Goal: Task Accomplishment & Management: Manage account settings

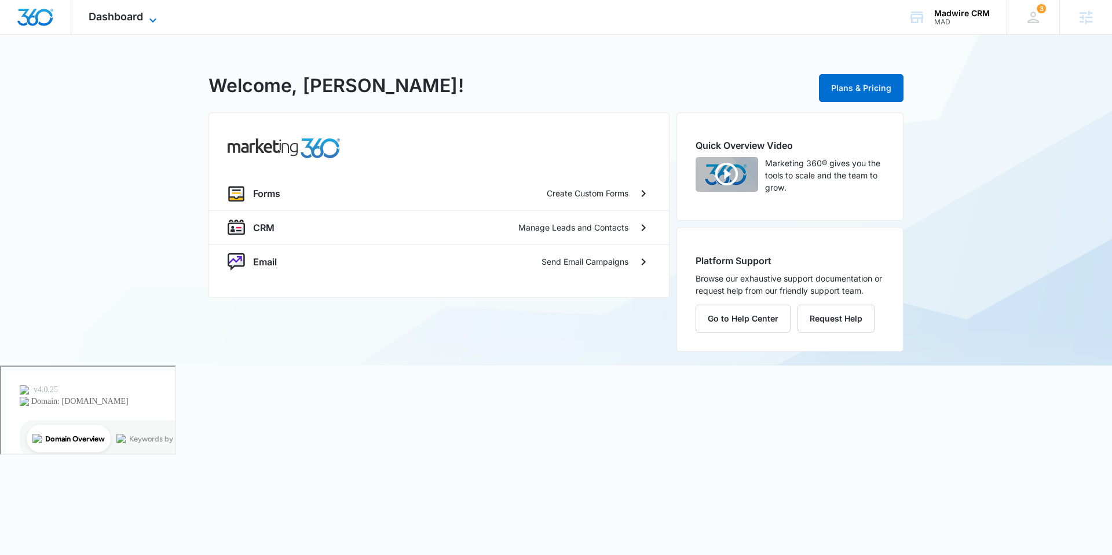
click at [148, 16] on icon at bounding box center [153, 20] width 14 height 14
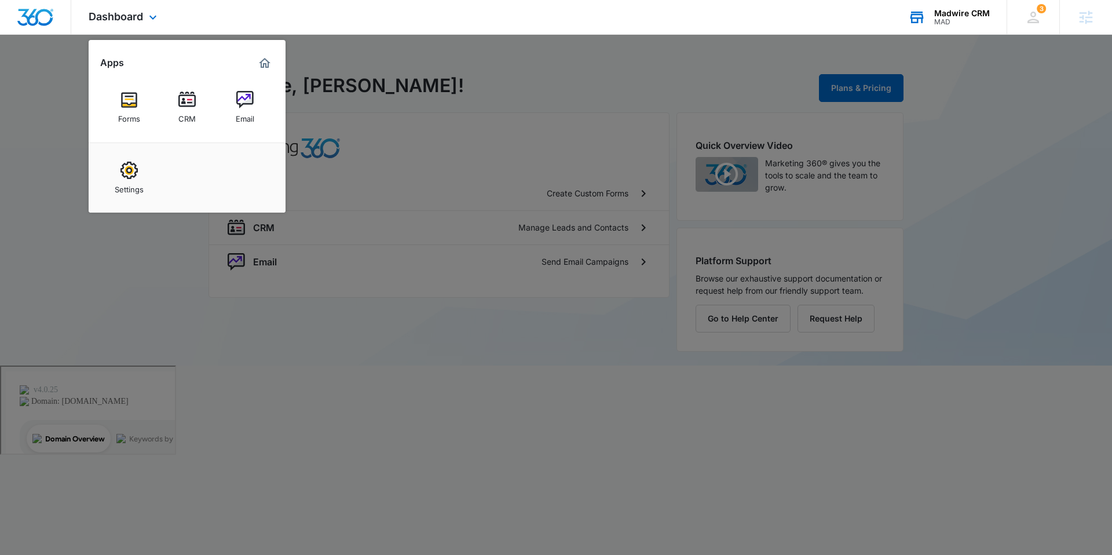
click at [939, 14] on div "Madwire CRM" at bounding box center [962, 13] width 56 height 9
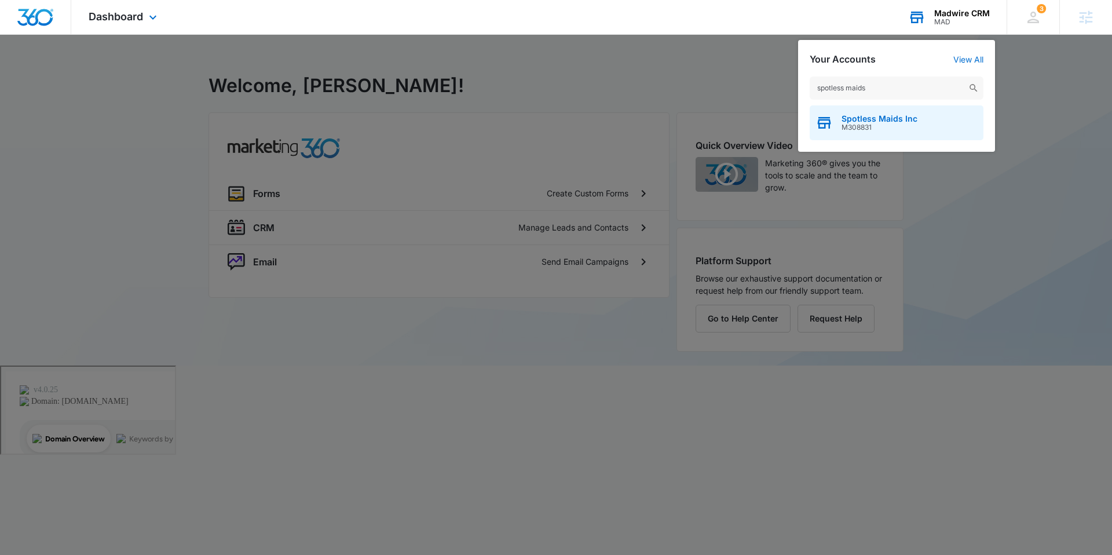
type input "spotless maids"
click at [865, 127] on span "M308831" at bounding box center [880, 127] width 76 height 8
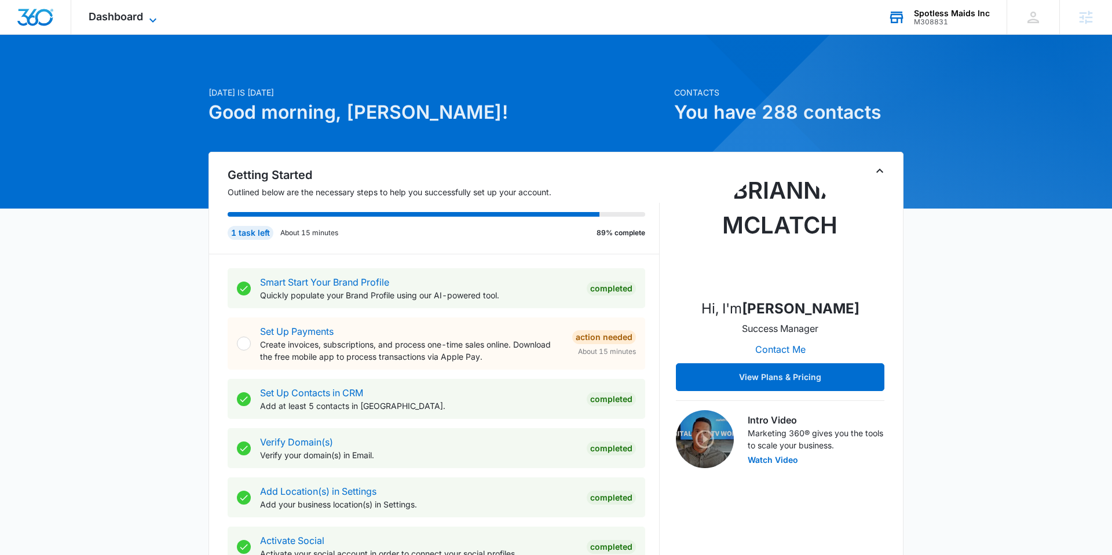
click at [125, 19] on span "Dashboard" at bounding box center [116, 16] width 54 height 12
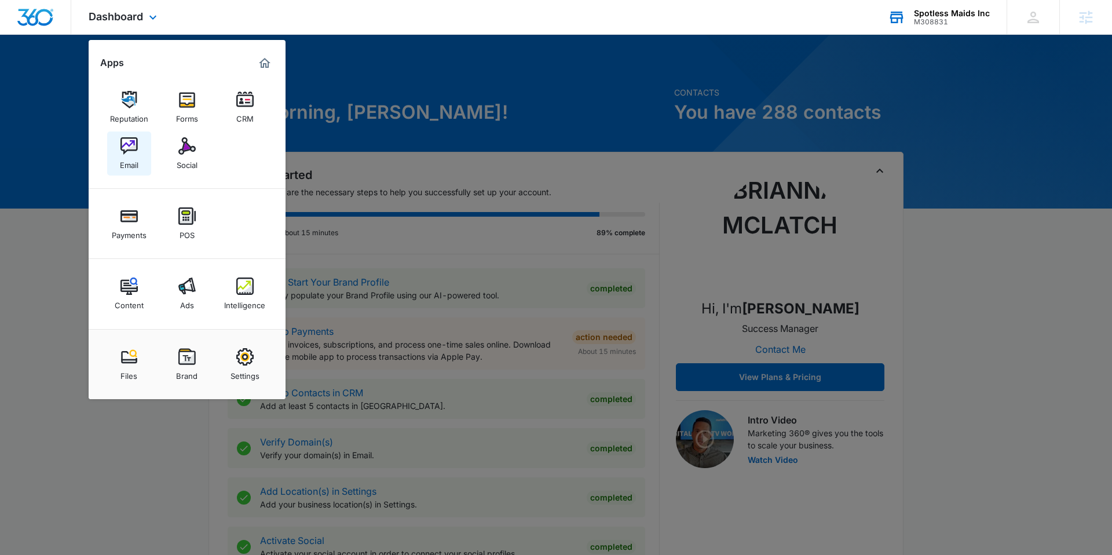
click at [125, 144] on img at bounding box center [128, 145] width 17 height 17
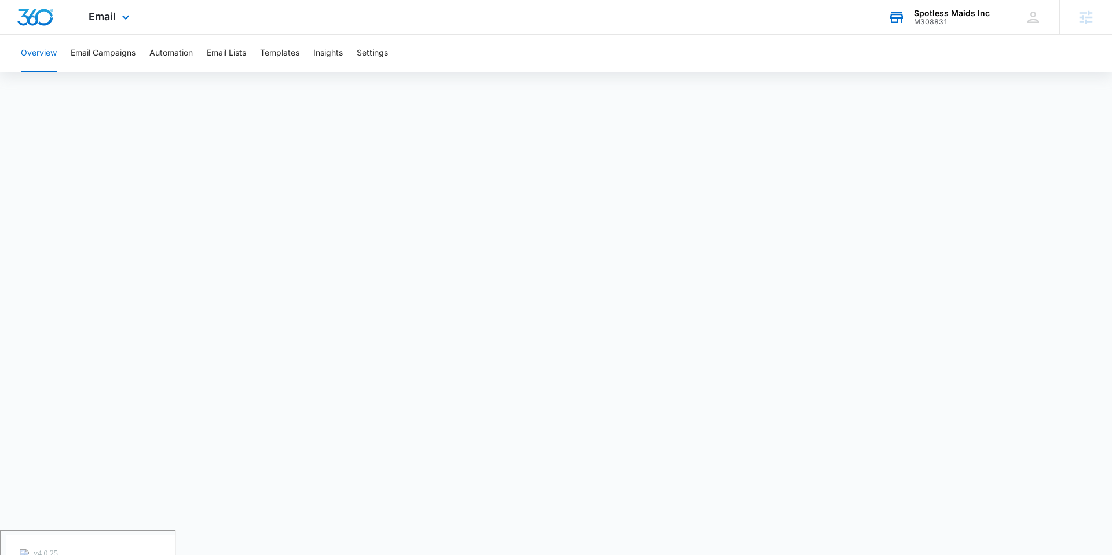
click at [115, 17] on div "Email Apps Reputation Forms CRM Email Social Payments POS Content Ads Intellige…" at bounding box center [110, 17] width 79 height 34
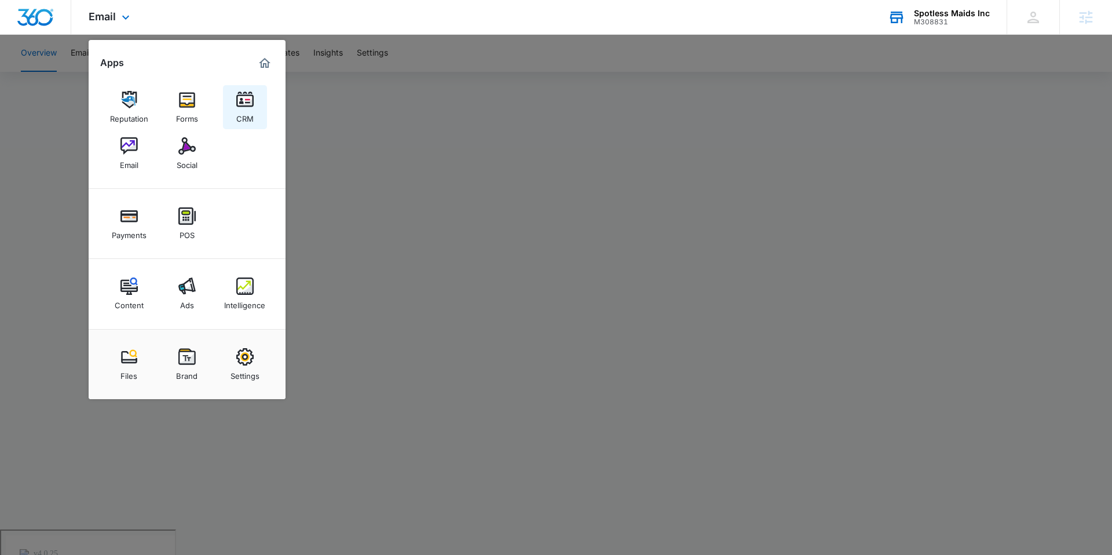
click at [241, 105] on img at bounding box center [244, 99] width 17 height 17
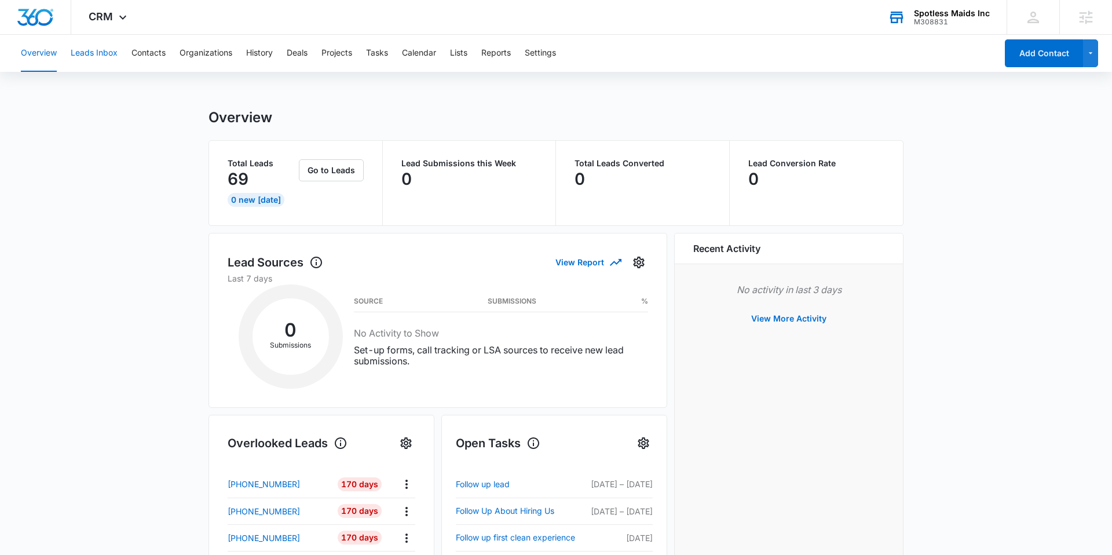
click at [106, 59] on button "Leads Inbox" at bounding box center [94, 53] width 47 height 37
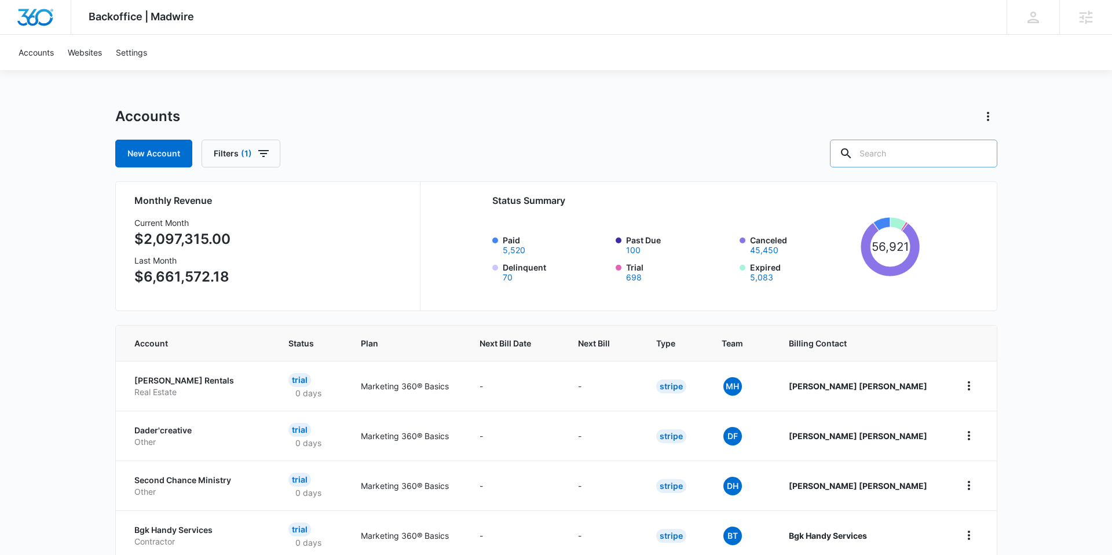
click at [911, 150] on input "text" at bounding box center [913, 154] width 167 height 28
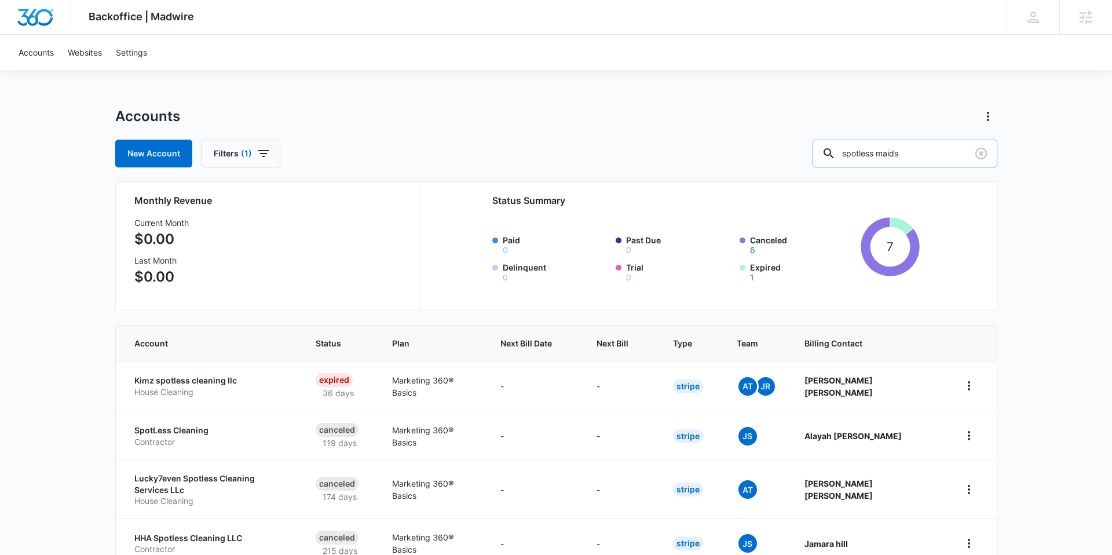
type input "spotless maids"
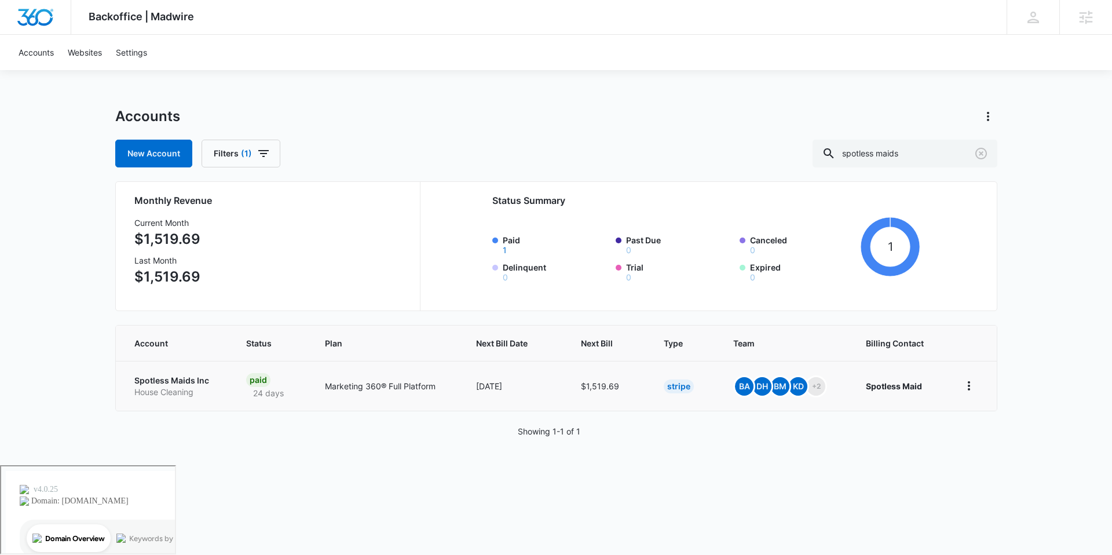
click at [163, 381] on p "Spotless Maids Inc" at bounding box center [176, 381] width 85 height 12
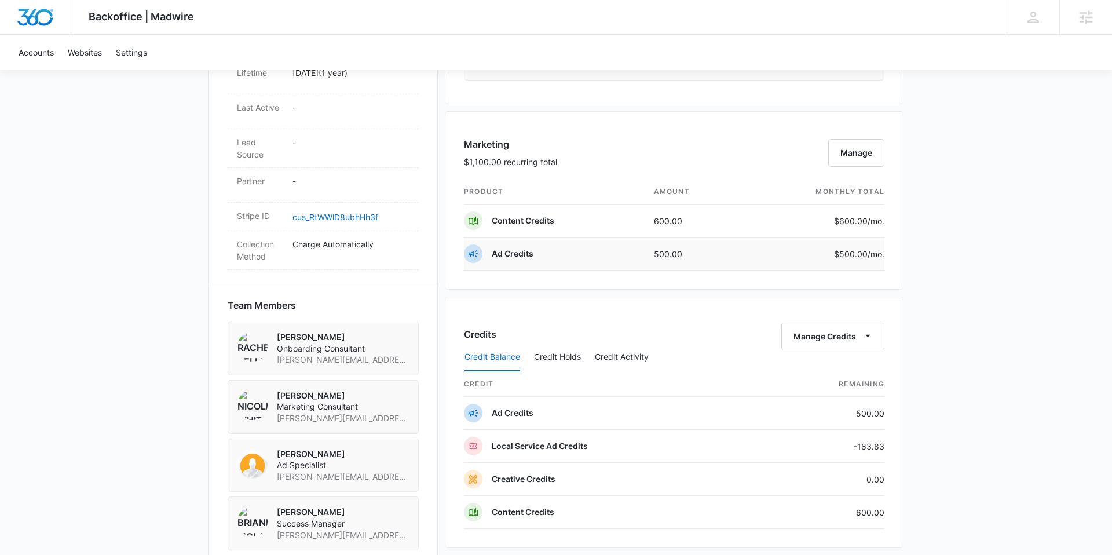
scroll to position [632, 0]
click at [815, 323] on button "Manage Credits" at bounding box center [832, 336] width 103 height 28
click at [814, 372] on div "Transfer Credits" at bounding box center [826, 373] width 61 height 8
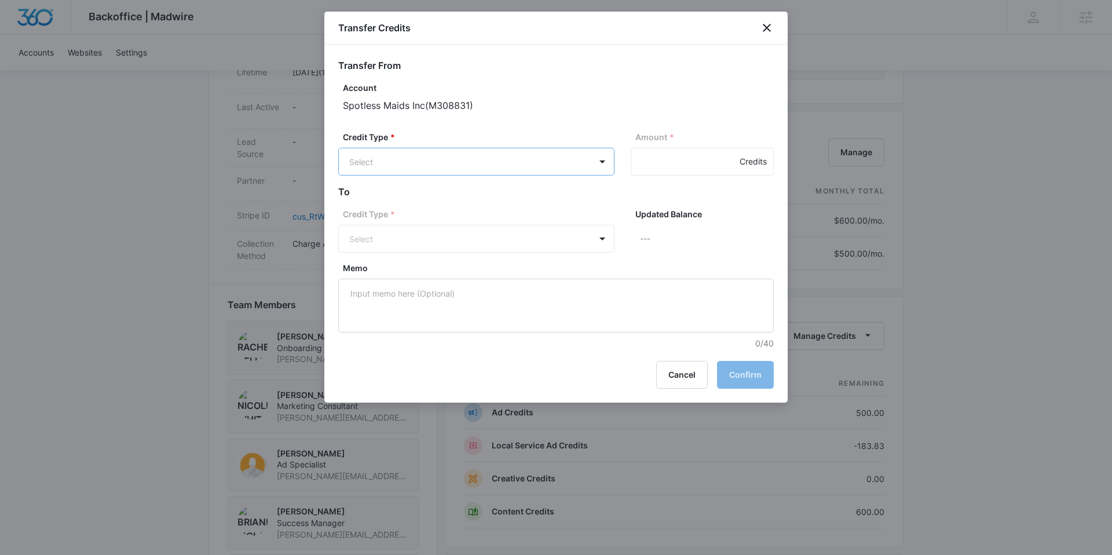
click at [502, 169] on body "Backoffice | Madwire Apps Settings BM [PERSON_NAME] [PERSON_NAME][EMAIL_ADDRESS…" at bounding box center [556, 230] width 1112 height 1725
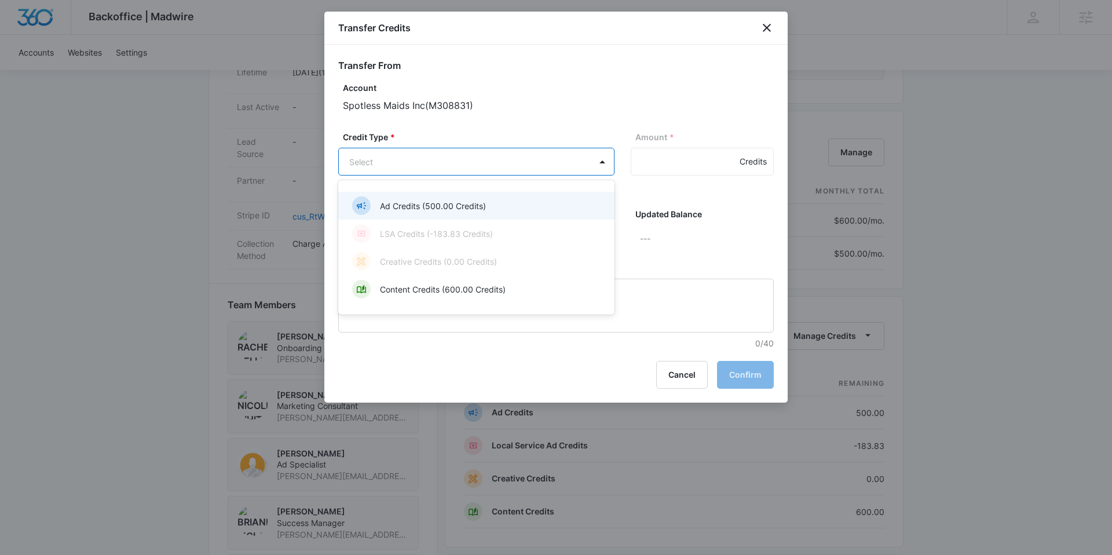
click at [487, 214] on div "Ad Credits (500.00 Credits)" at bounding box center [475, 205] width 246 height 19
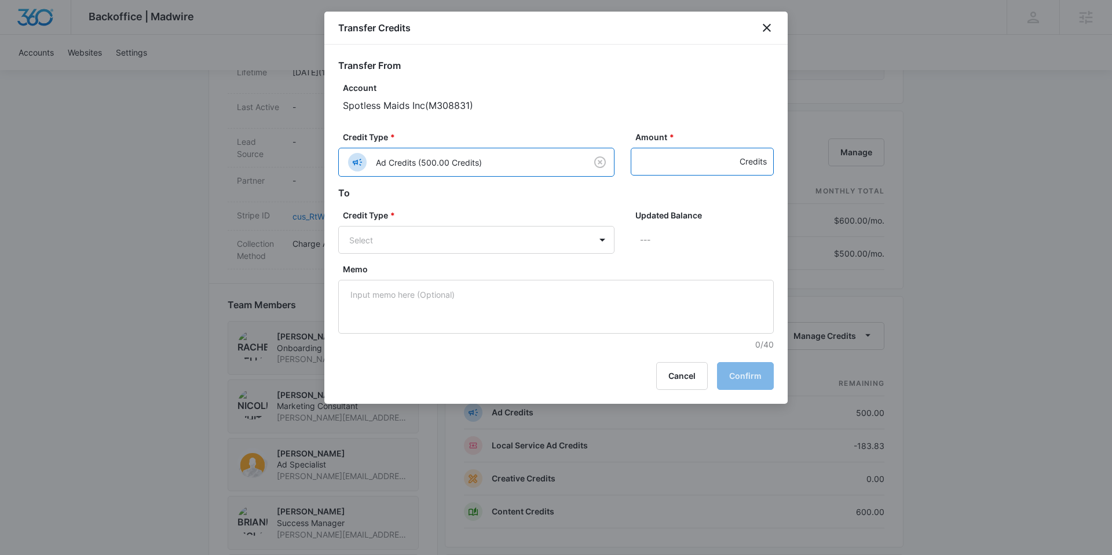
click at [657, 166] on input "Amount *" at bounding box center [702, 162] width 143 height 28
type input "500"
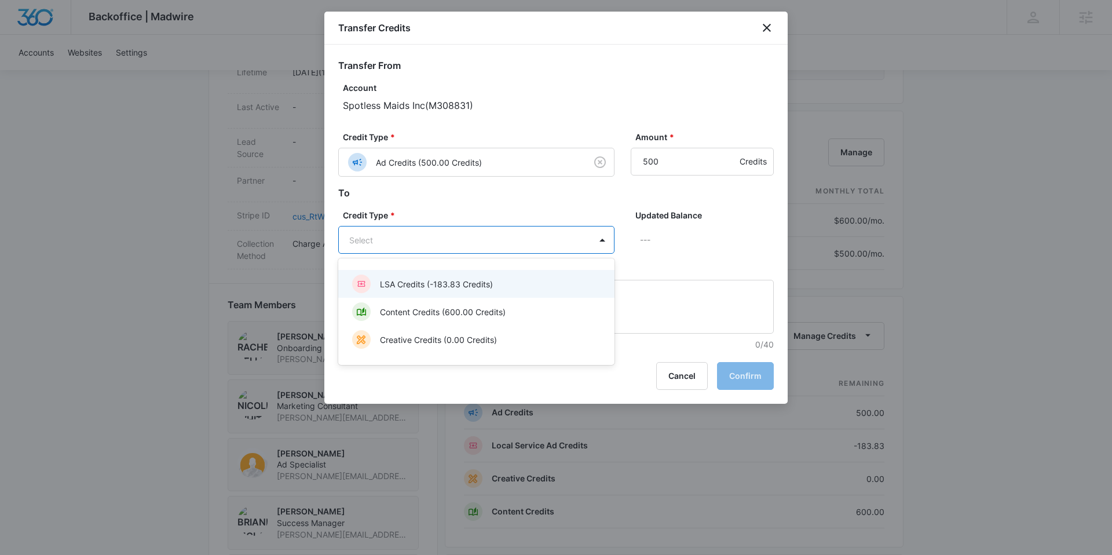
click at [480, 238] on body "Backoffice | Madwire Apps Settings BM [PERSON_NAME] [PERSON_NAME][EMAIL_ADDRESS…" at bounding box center [556, 230] width 1112 height 1725
click at [463, 284] on p "LSA Credits (-183.83 Credits)" at bounding box center [436, 284] width 113 height 12
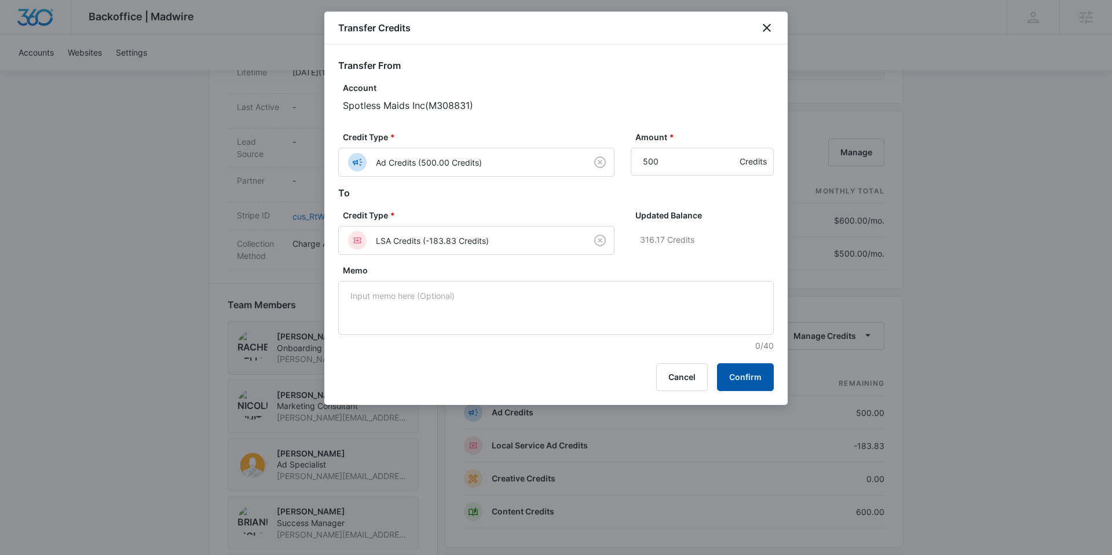
click at [745, 374] on button "Confirm" at bounding box center [745, 377] width 57 height 28
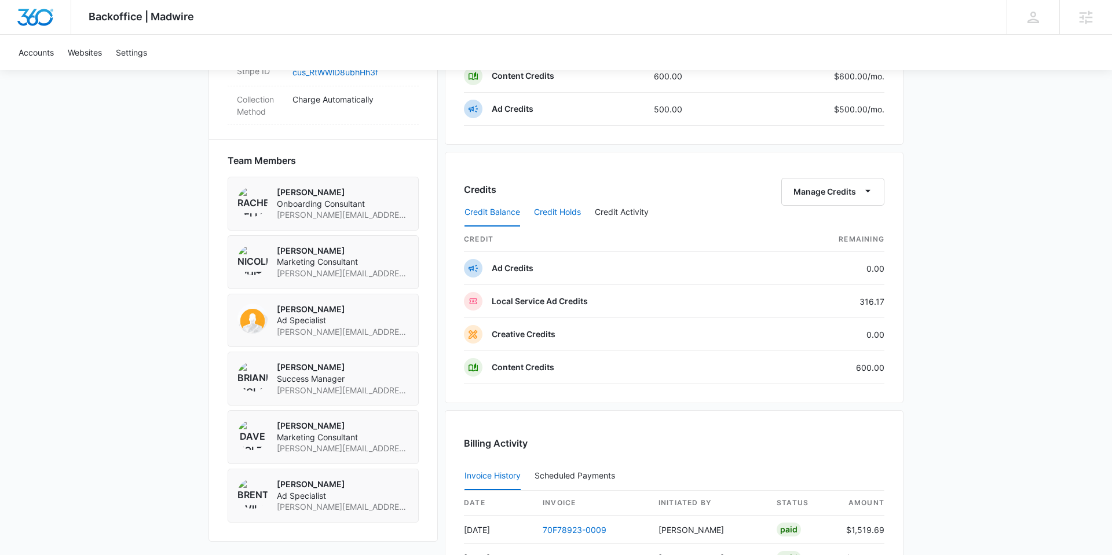
scroll to position [776, 0]
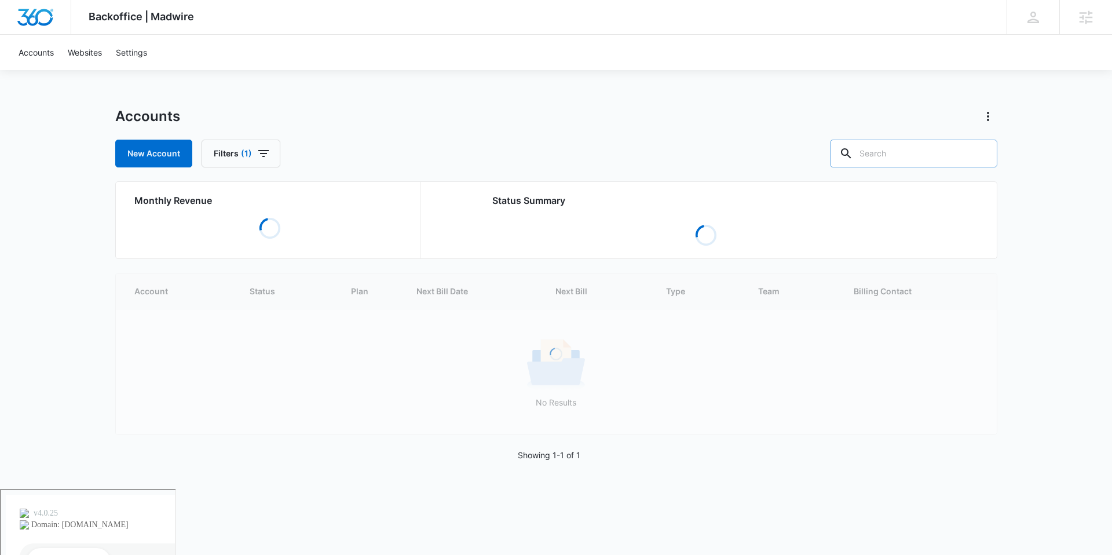
click at [909, 153] on input "text" at bounding box center [913, 154] width 167 height 28
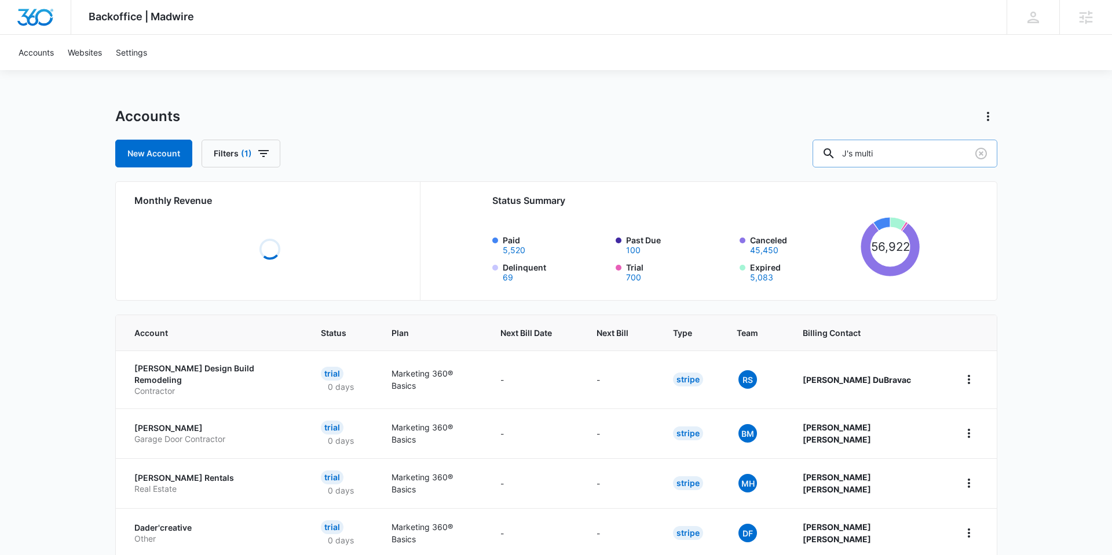
type input "J's multi"
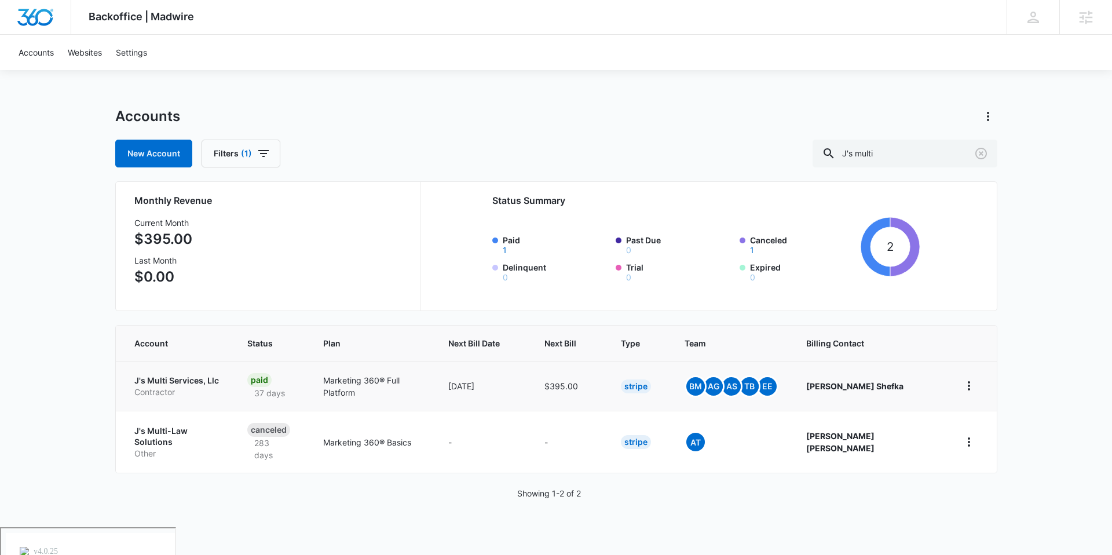
click at [189, 389] on p "Contractor" at bounding box center [176, 392] width 85 height 12
